Goal: Transaction & Acquisition: Purchase product/service

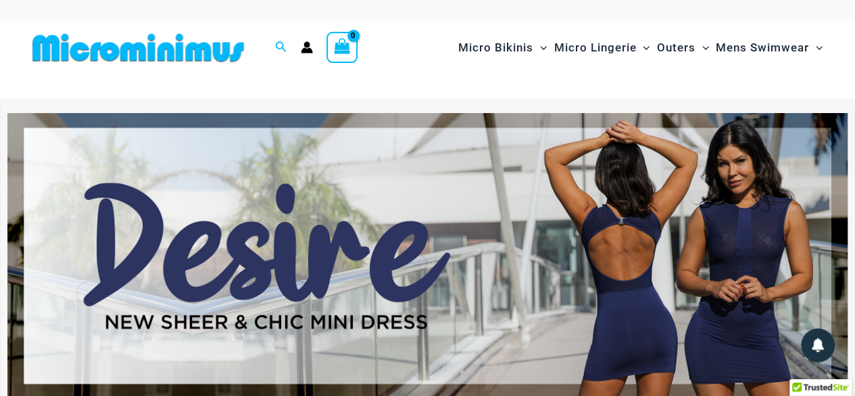
click at [421, 81] on div at bounding box center [427, 87] width 801 height 24
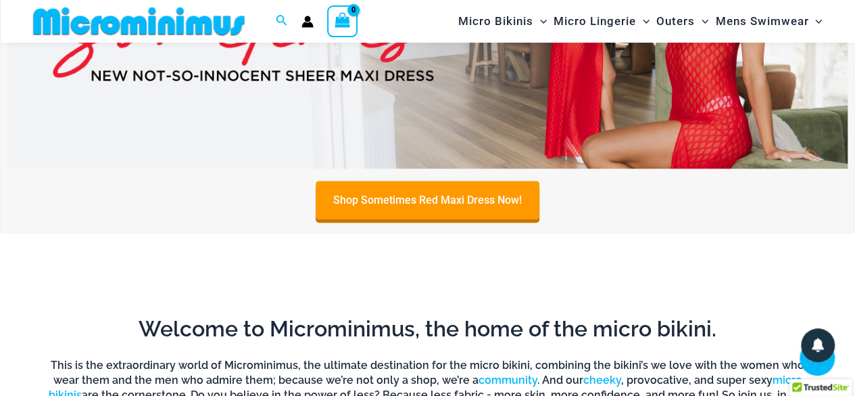
scroll to position [393, 0]
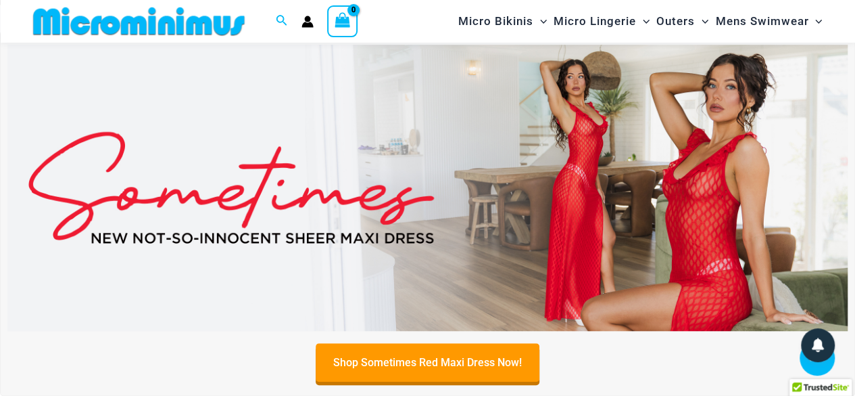
click at [630, 140] on img at bounding box center [427, 187] width 840 height 285
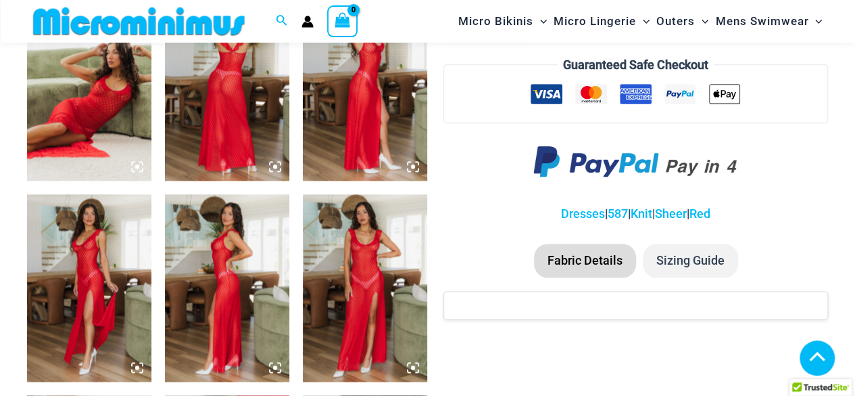
scroll to position [732, 0]
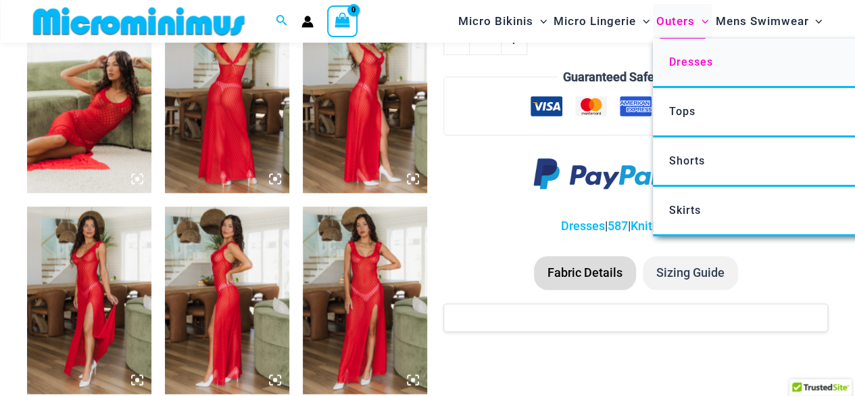
click at [696, 72] on link "Dresses" at bounding box center [854, 63] width 402 height 49
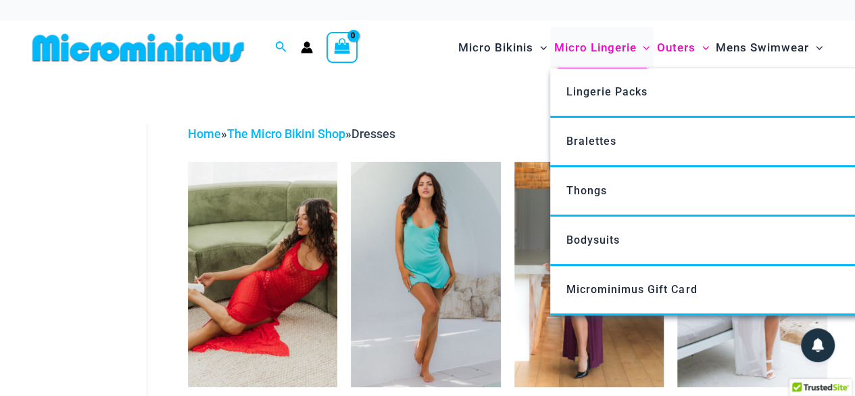
click at [611, 51] on span "Micro Lingerie" at bounding box center [595, 47] width 82 height 34
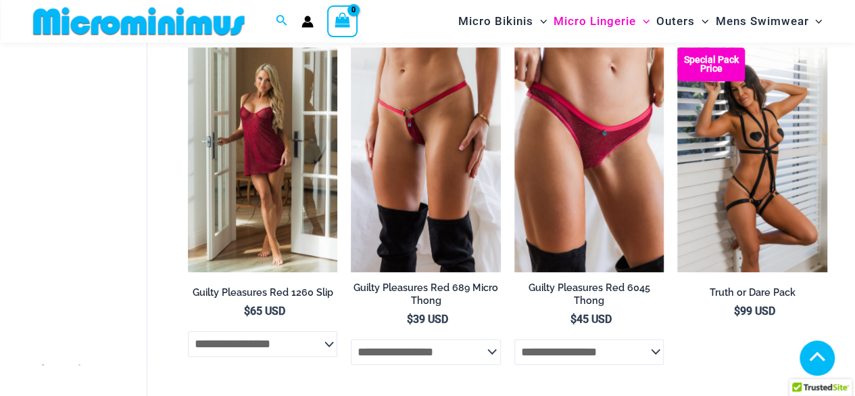
scroll to position [601, 0]
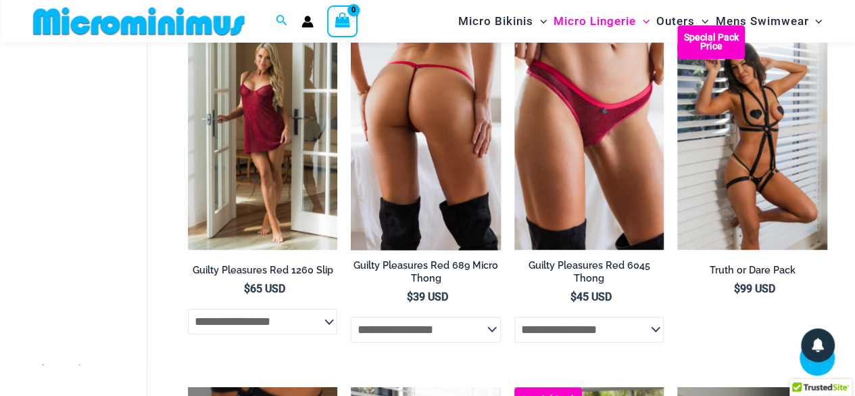
click at [435, 169] on img at bounding box center [426, 137] width 150 height 224
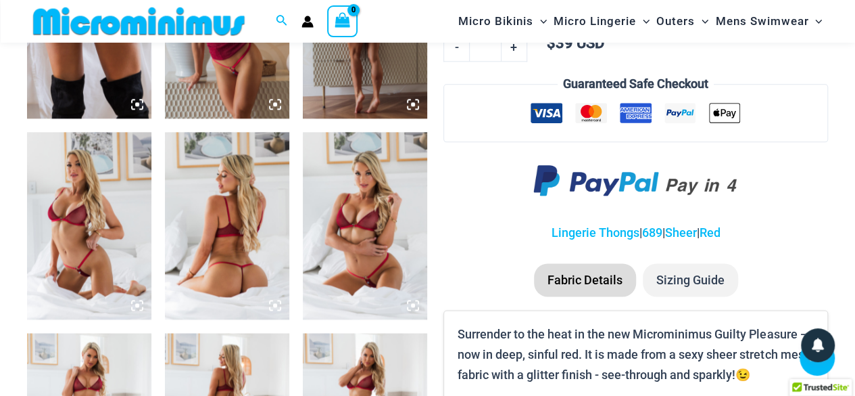
scroll to position [809, 0]
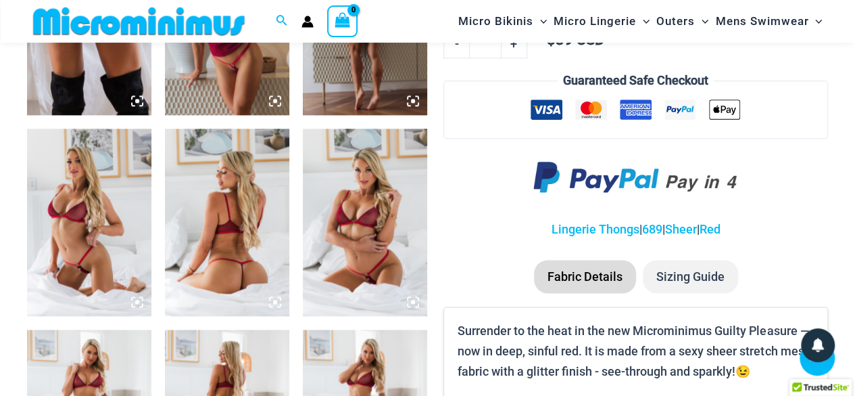
click at [198, 205] on img at bounding box center [227, 221] width 124 height 187
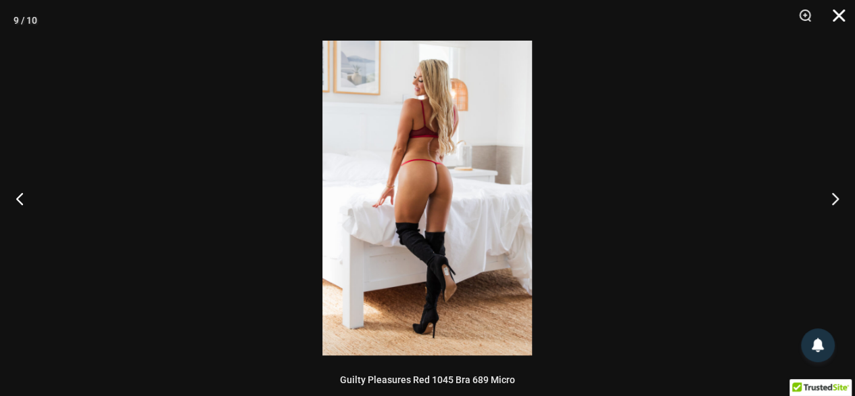
click at [841, 24] on button "Close" at bounding box center [834, 20] width 34 height 41
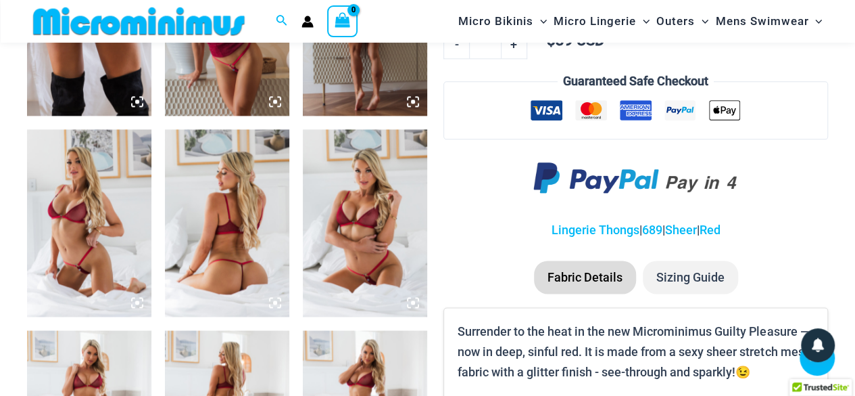
scroll to position [1012, 0]
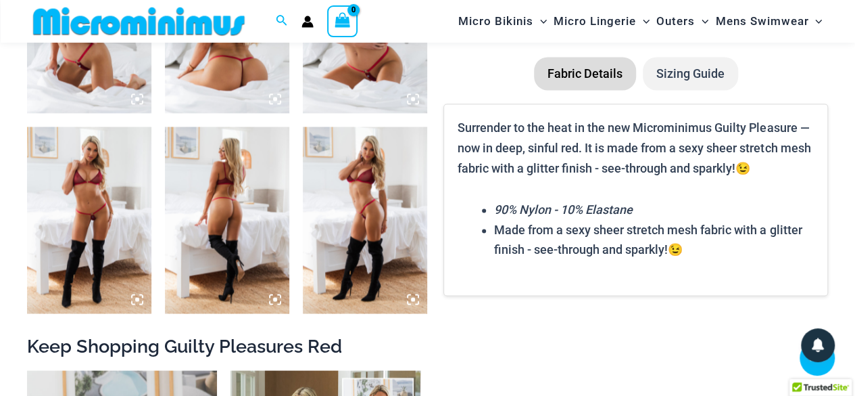
click at [234, 207] on img at bounding box center [227, 219] width 124 height 187
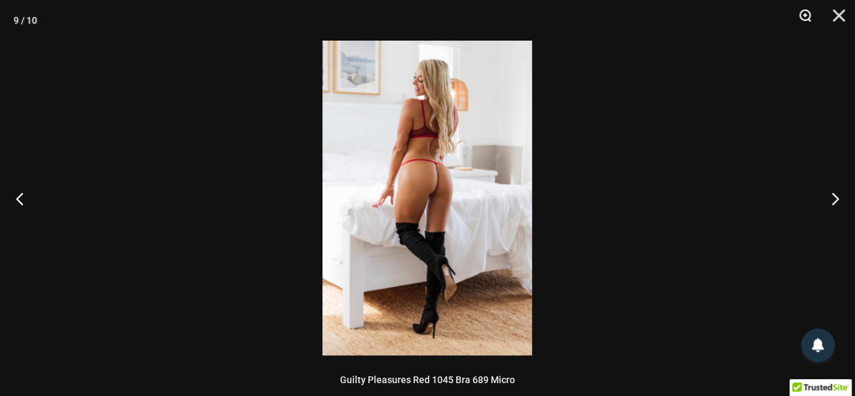
click at [800, 18] on button "Zoom" at bounding box center [801, 20] width 34 height 41
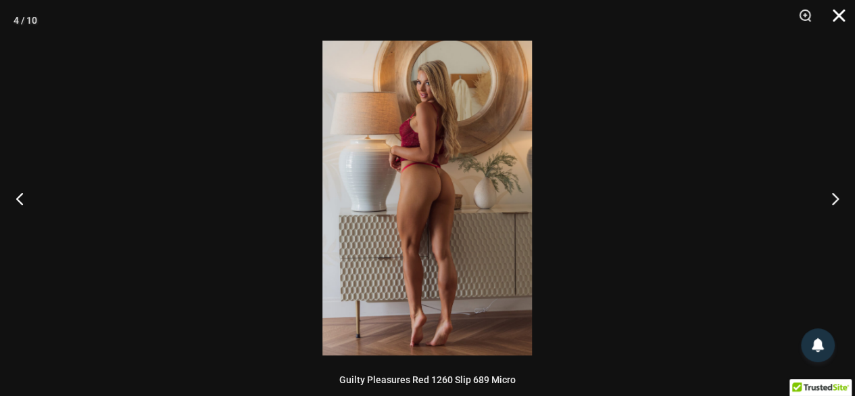
click at [844, 10] on button "Close" at bounding box center [834, 20] width 34 height 41
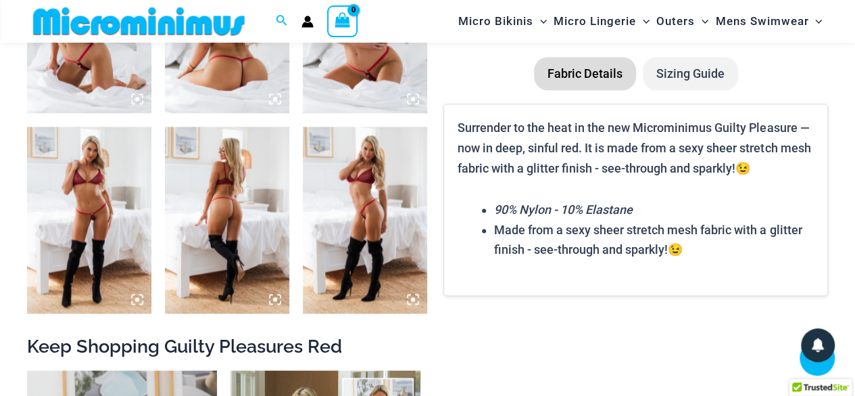
click at [644, 335] on h2 "Keep Shopping Guilty Pleasures Red" at bounding box center [427, 345] width 801 height 24
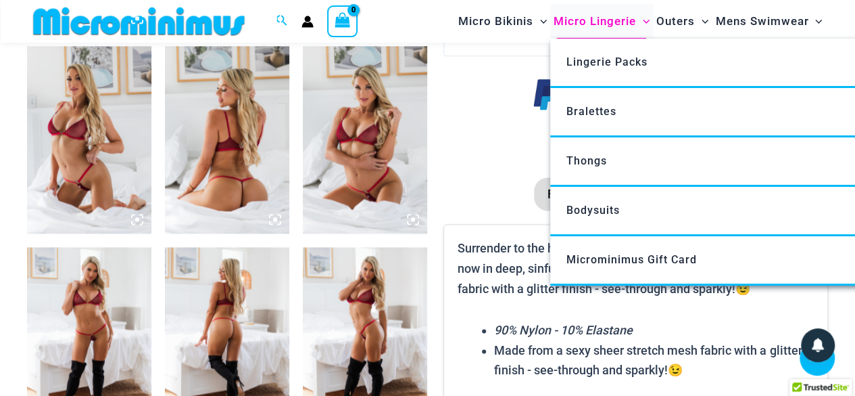
scroll to position [877, 0]
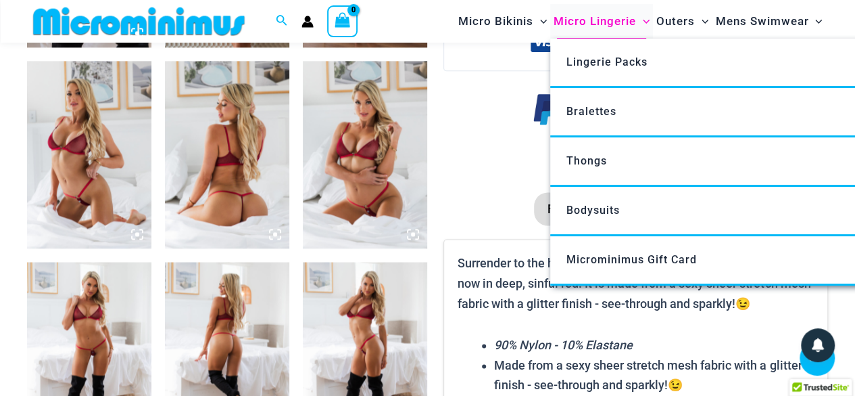
click at [582, 23] on span "Micro Lingerie" at bounding box center [595, 21] width 82 height 34
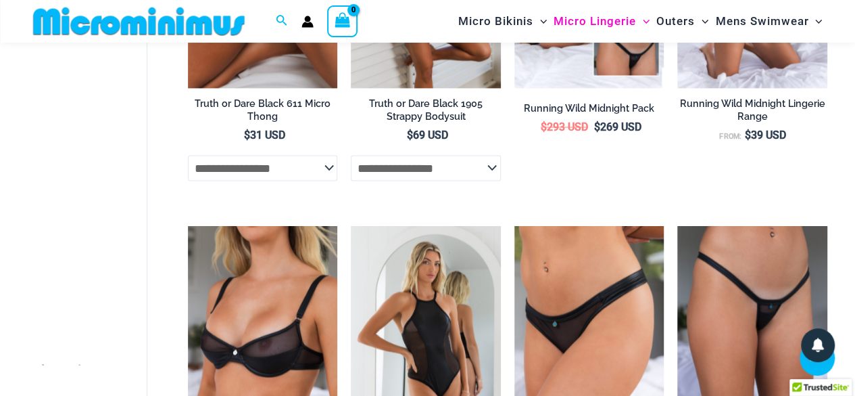
scroll to position [1221, 0]
